Goal: Task Accomplishment & Management: Use online tool/utility

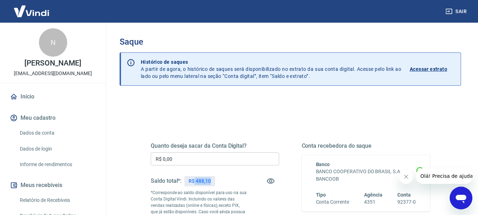
drag, startPoint x: 195, startPoint y: 182, endPoint x: 214, endPoint y: 176, distance: 19.8
click at [214, 177] on div "R$ 488,10" at bounding box center [199, 181] width 31 height 10
copy p "488,10"
click at [177, 157] on input "R$ 0,00" at bounding box center [215, 158] width 129 height 13
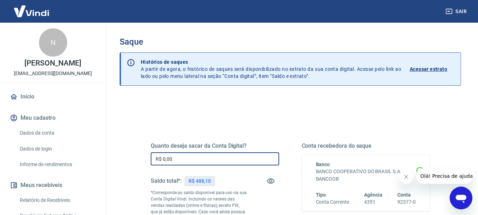
click at [177, 157] on input "R$ 0,00" at bounding box center [215, 158] width 129 height 13
paste input "488,1"
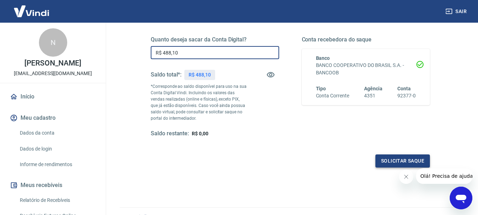
type input "R$ 488,10"
click at [391, 161] on button "Solicitar saque" at bounding box center [403, 160] width 55 height 13
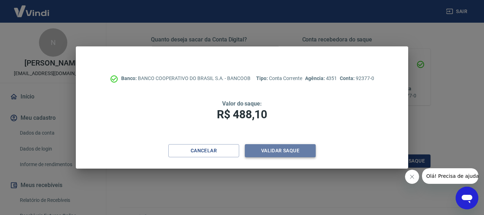
click at [281, 149] on button "Validar saque" at bounding box center [280, 150] width 71 height 13
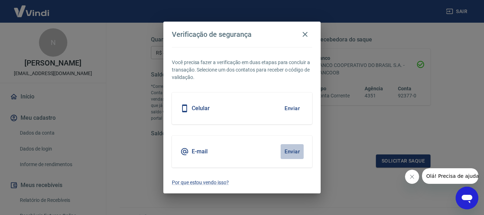
click at [281, 149] on button "Enviar" at bounding box center [291, 151] width 23 height 15
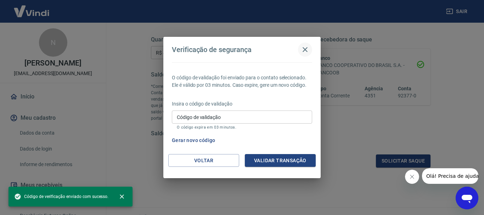
click at [306, 50] on icon "button" at bounding box center [305, 49] width 8 height 8
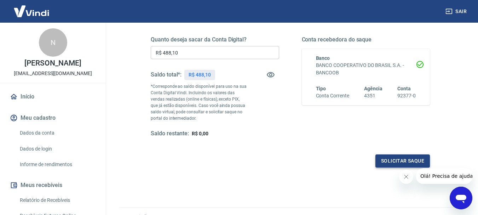
click at [382, 160] on button "Solicitar saque" at bounding box center [403, 160] width 55 height 13
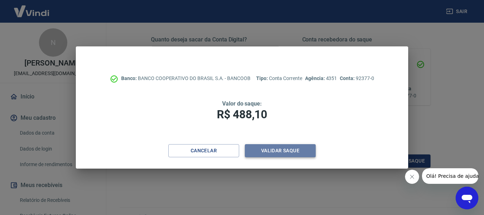
click at [293, 154] on button "Validar saque" at bounding box center [280, 150] width 71 height 13
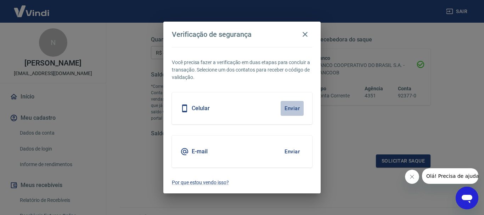
click at [297, 108] on button "Enviar" at bounding box center [291, 108] width 23 height 15
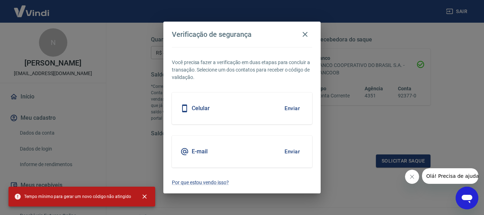
click at [289, 108] on button "Enviar" at bounding box center [291, 108] width 23 height 15
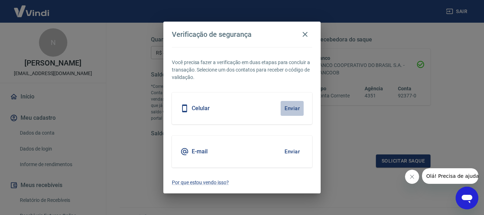
click at [289, 108] on button "Enviar" at bounding box center [291, 108] width 23 height 15
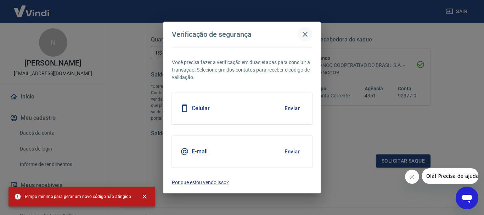
click at [305, 35] on icon "button" at bounding box center [305, 34] width 8 height 8
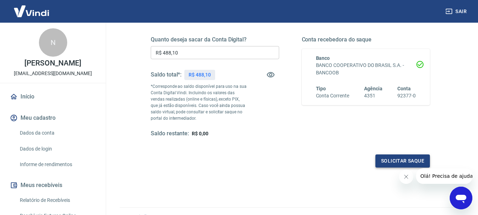
click at [388, 162] on button "Solicitar saque" at bounding box center [403, 160] width 55 height 13
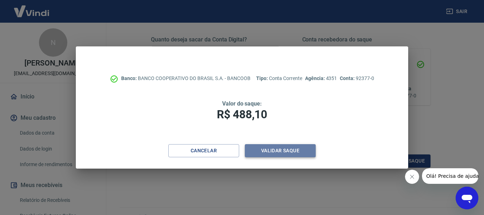
click at [270, 150] on button "Validar saque" at bounding box center [280, 150] width 71 height 13
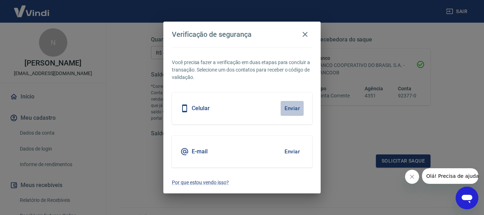
click at [294, 103] on button "Enviar" at bounding box center [291, 108] width 23 height 15
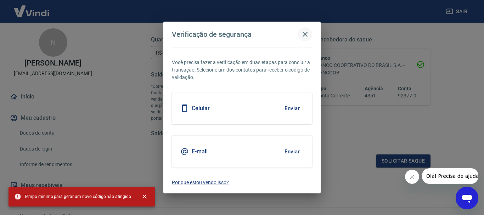
click at [307, 35] on icon "button" at bounding box center [305, 34] width 8 height 8
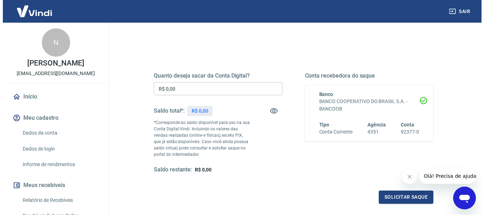
scroll to position [71, 0]
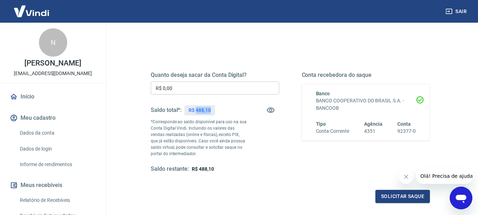
drag, startPoint x: 195, startPoint y: 111, endPoint x: 221, endPoint y: 111, distance: 25.8
click at [221, 111] on div "Saldo total*: R$ 488,10" at bounding box center [215, 110] width 129 height 17
copy p "488,10"
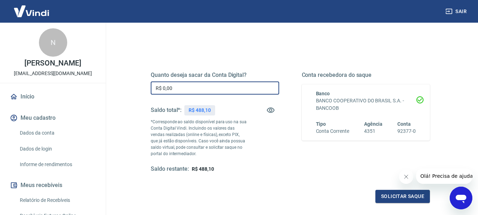
click at [196, 88] on input "R$ 0,00" at bounding box center [215, 87] width 129 height 13
paste input "488,1"
type input "R$ 488,10"
click at [403, 194] on button "Solicitar saque" at bounding box center [403, 196] width 55 height 13
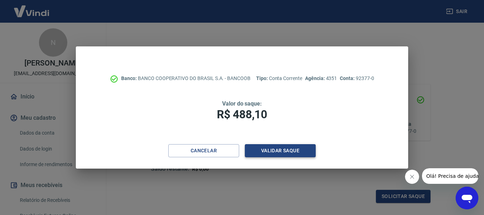
click at [274, 149] on button "Validar saque" at bounding box center [280, 150] width 71 height 13
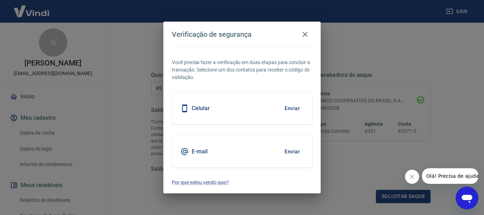
click at [286, 106] on button "Enviar" at bounding box center [291, 108] width 23 height 15
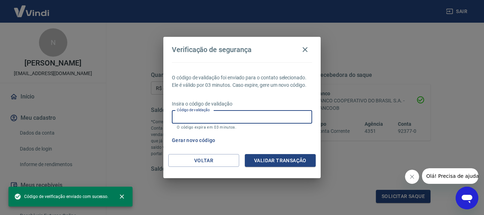
click at [259, 113] on input "Código de validação" at bounding box center [242, 116] width 140 height 13
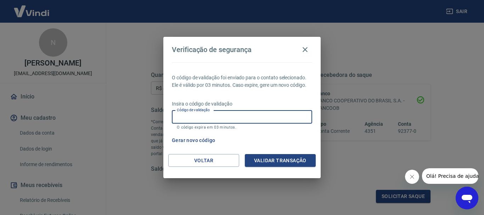
click at [259, 113] on input "Código de validação" at bounding box center [242, 116] width 140 height 13
type input "510121"
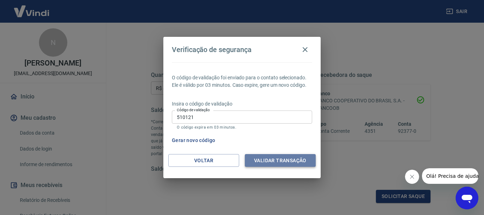
click at [269, 163] on button "Validar transação" at bounding box center [280, 160] width 71 height 13
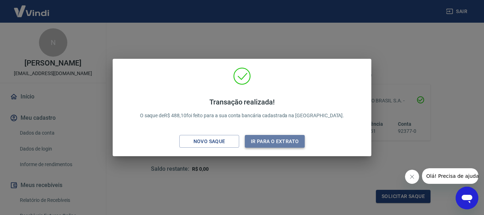
click at [286, 142] on button "Ir para o extrato" at bounding box center [275, 141] width 60 height 13
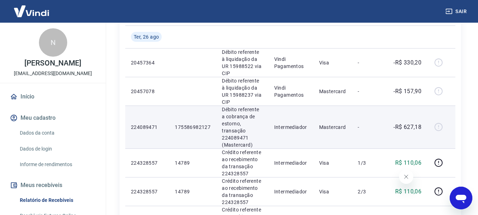
scroll to position [177, 0]
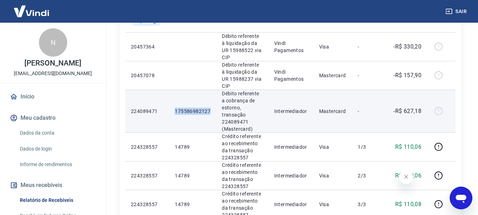
drag, startPoint x: 176, startPoint y: 98, endPoint x: 210, endPoint y: 98, distance: 34.7
click at [210, 98] on td "175586982127" at bounding box center [192, 111] width 47 height 43
copy p "175586982127"
click at [440, 106] on div at bounding box center [441, 111] width 17 height 11
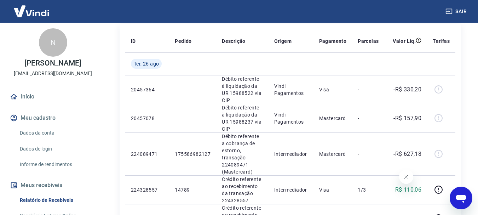
scroll to position [142, 0]
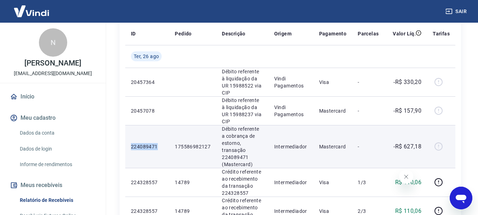
drag, startPoint x: 132, startPoint y: 133, endPoint x: 168, endPoint y: 133, distance: 36.1
click at [168, 133] on td "224089471" at bounding box center [147, 146] width 44 height 43
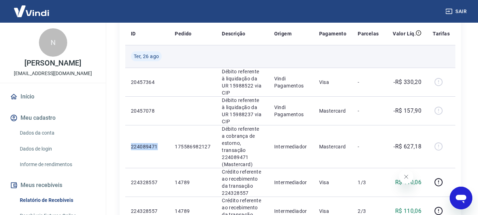
copy p "224089471"
